Goal: Information Seeking & Learning: Learn about a topic

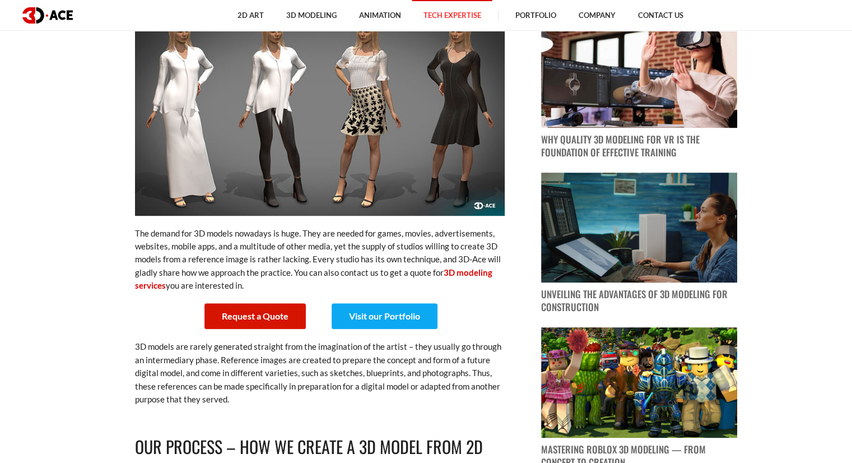
scroll to position [504, 0]
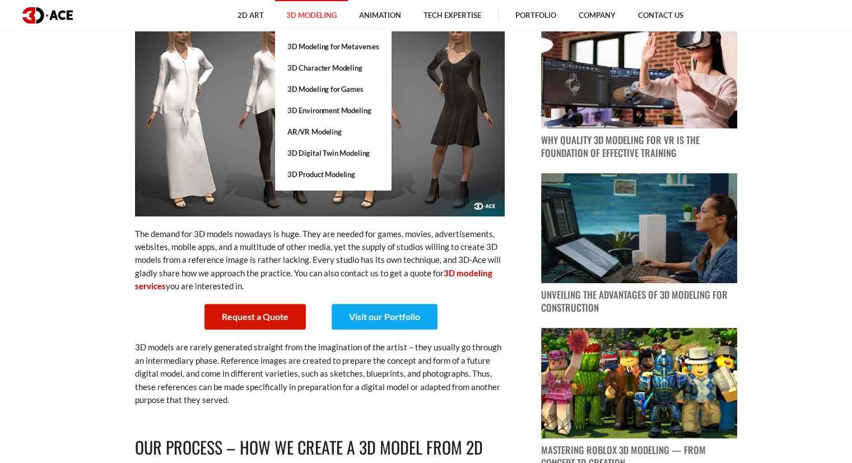
click at [325, 23] on link "3D Modeling" at bounding box center [311, 15] width 73 height 31
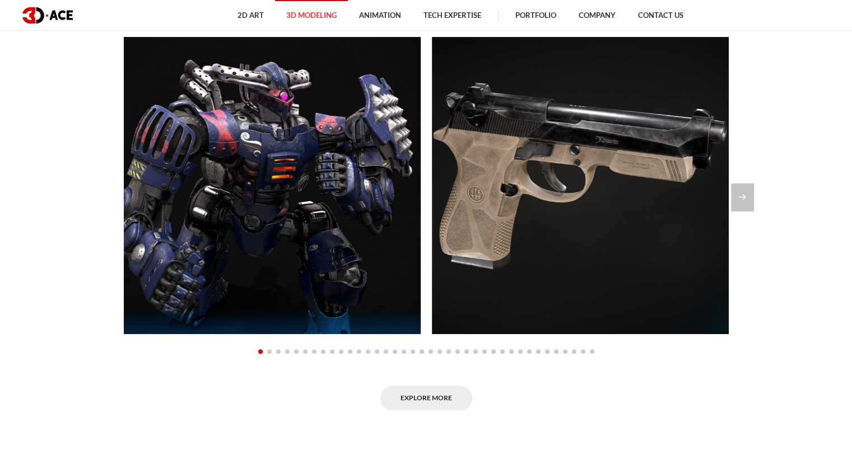
scroll to position [1064, 0]
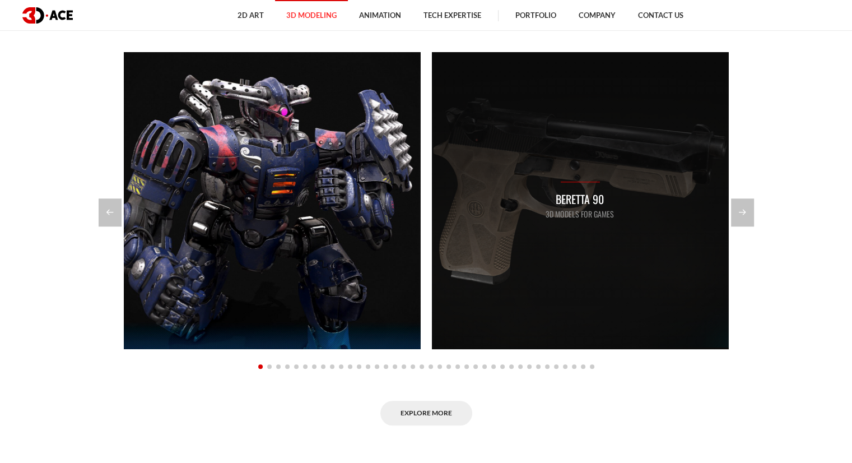
click at [538, 203] on div "Beretta 90 3D Models for Games" at bounding box center [579, 200] width 297 height 297
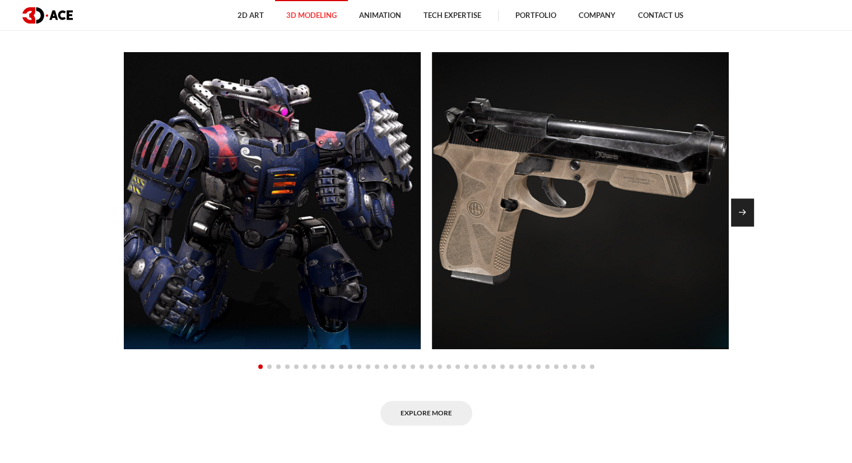
click at [749, 223] on div "Next slide" at bounding box center [742, 212] width 23 height 28
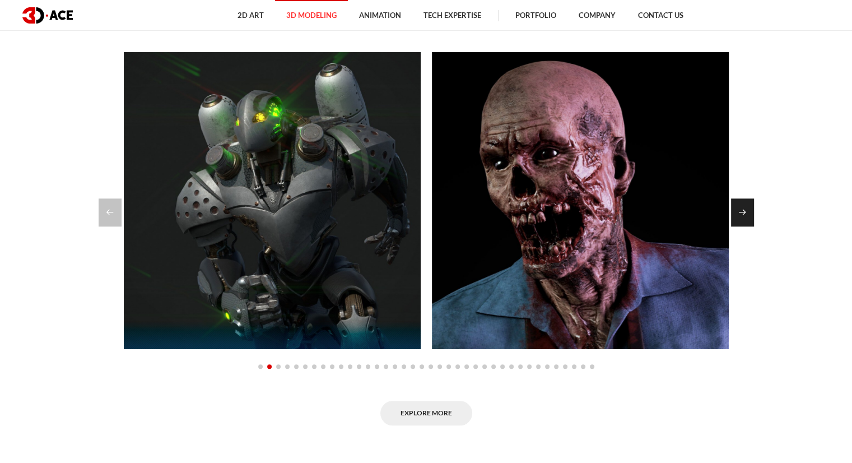
click at [749, 223] on div "Next slide" at bounding box center [742, 212] width 23 height 28
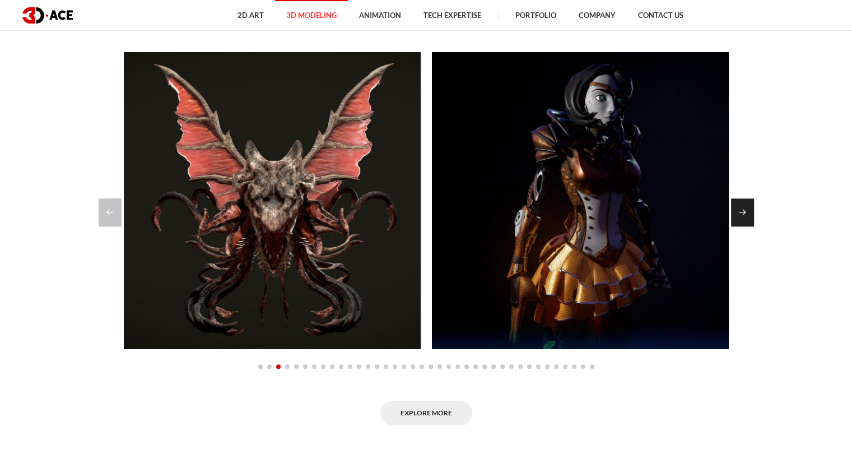
click at [749, 223] on div "Next slide" at bounding box center [742, 212] width 23 height 28
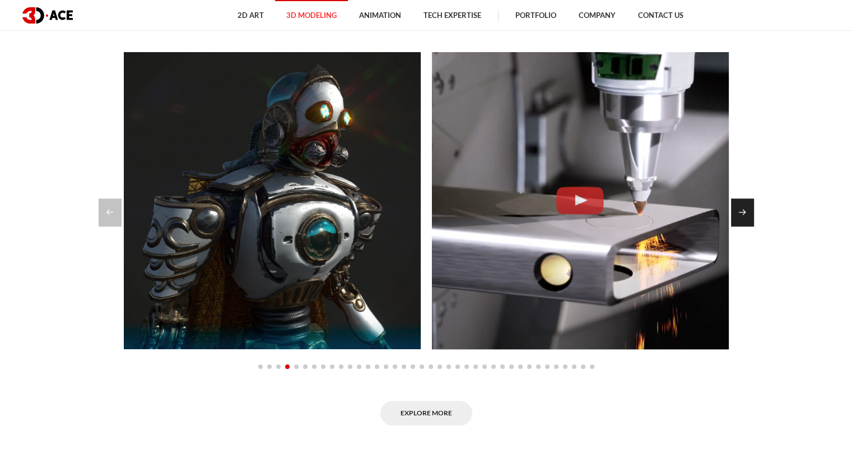
click at [749, 223] on div "Next slide" at bounding box center [742, 212] width 23 height 28
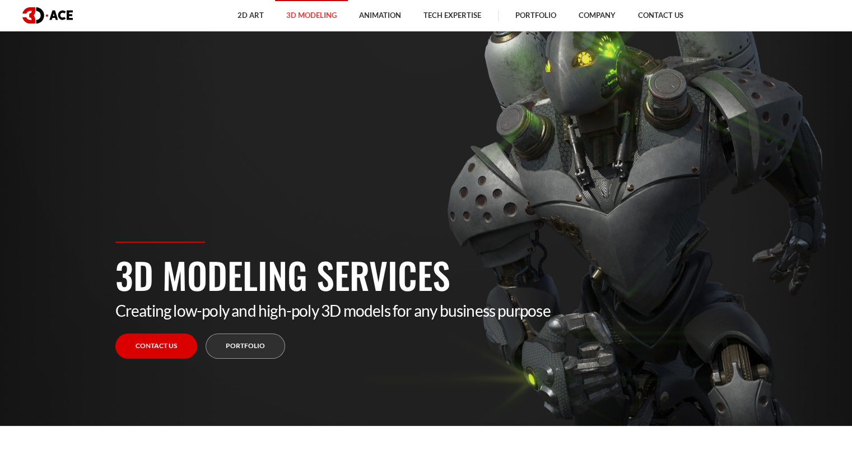
scroll to position [0, 0]
